Goal: Information Seeking & Learning: Find specific fact

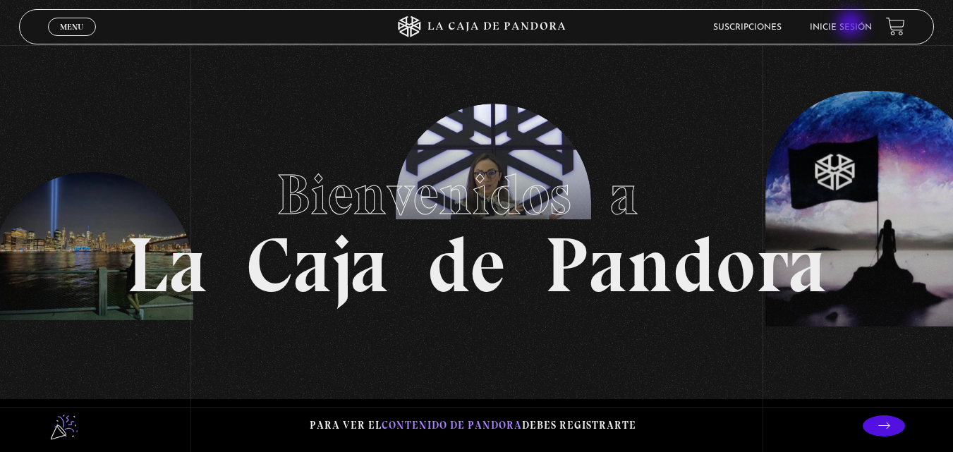
click at [852, 25] on link "Inicie sesión" at bounding box center [841, 27] width 62 height 8
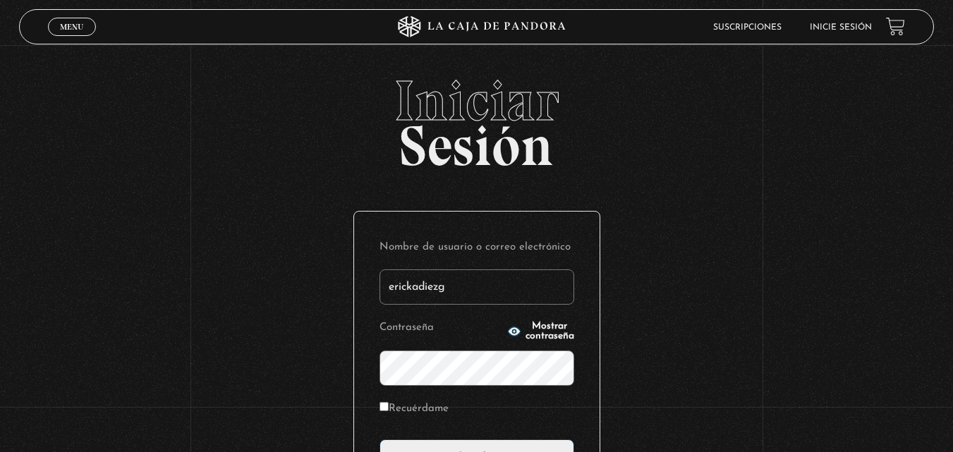
type input "erickadiezg@gmail.com"
click at [380, 440] on input "Acceder" at bounding box center [477, 457] width 195 height 35
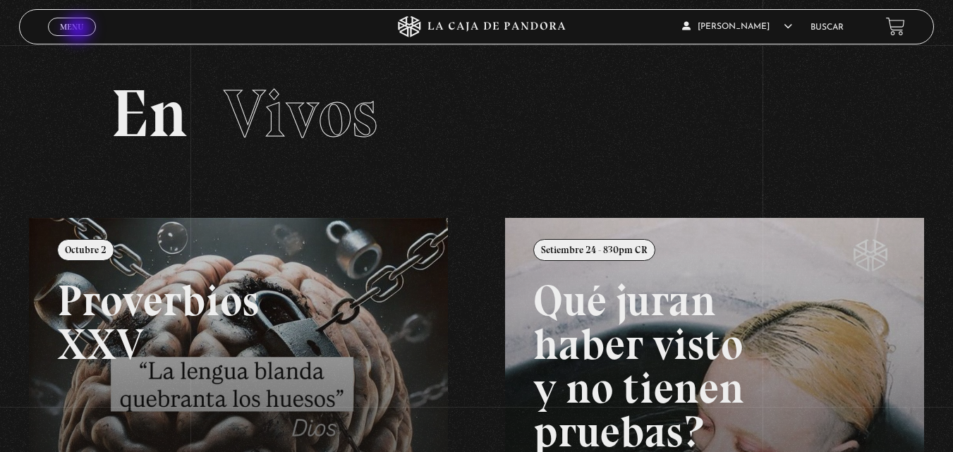
click at [80, 30] on span "Menu" at bounding box center [71, 27] width 23 height 8
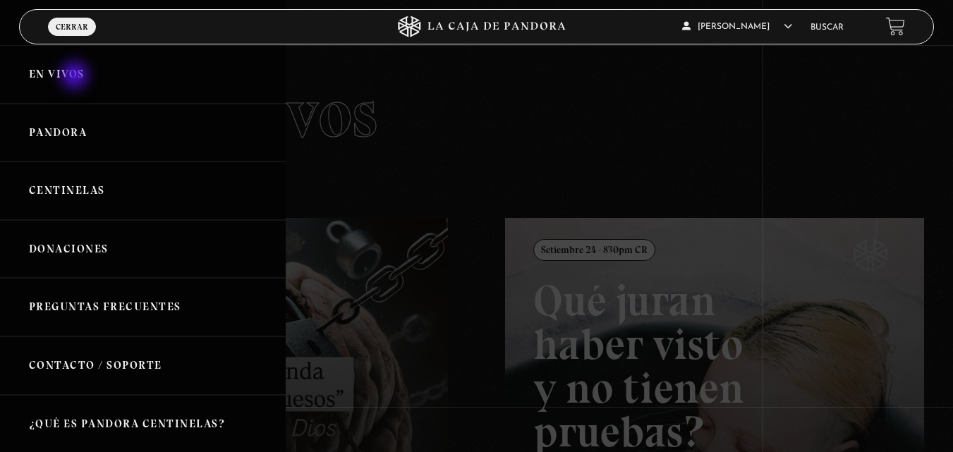
click at [76, 77] on link "En vivos" at bounding box center [143, 74] width 286 height 59
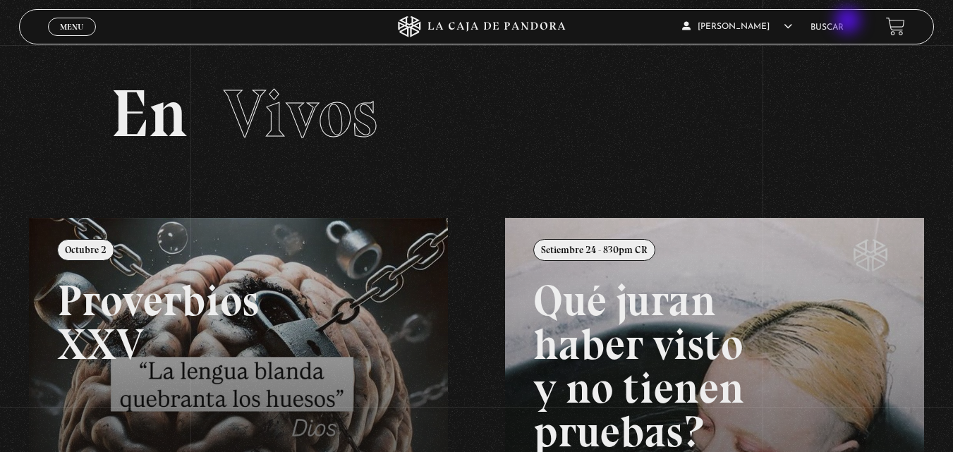
click at [844, 22] on li "Buscar" at bounding box center [827, 27] width 33 height 22
click at [838, 27] on link "Buscar" at bounding box center [827, 27] width 33 height 8
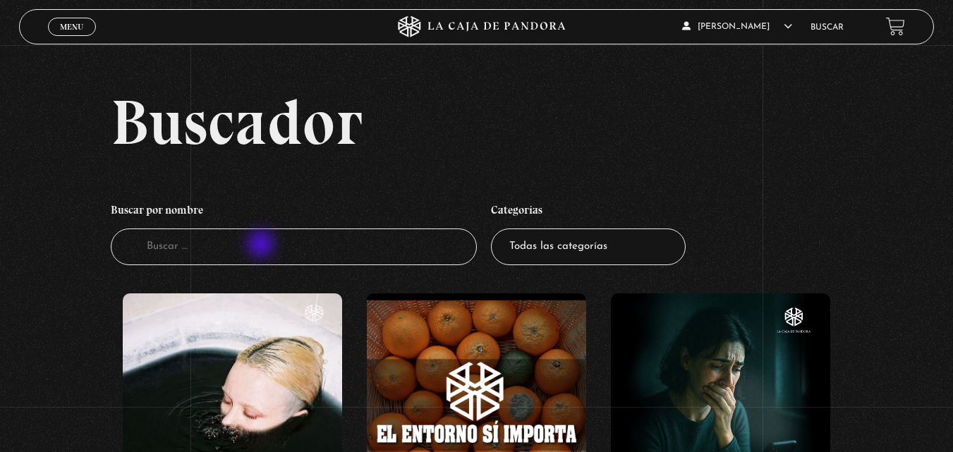
click at [263, 246] on input "Buscador" at bounding box center [294, 247] width 366 height 37
type input "atlas"
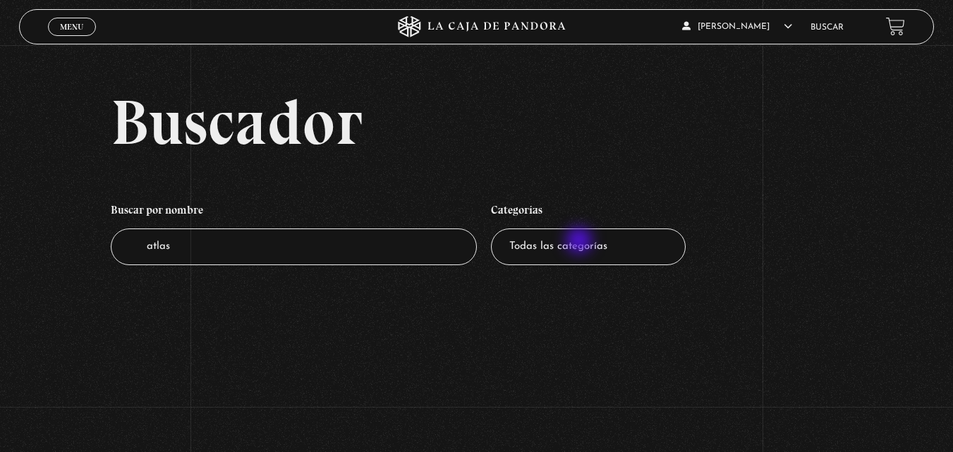
click at [581, 242] on select "Todas las categorías 11:11 Humanitario (1) Amo los [DATE] (4) Análisis de serie…" at bounding box center [588, 247] width 195 height 37
